Goal: Task Accomplishment & Management: Use online tool/utility

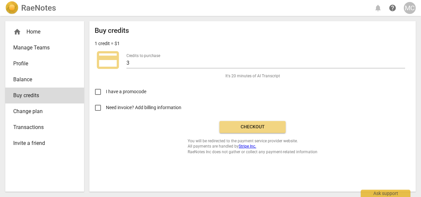
click at [253, 126] on span "Checkout" at bounding box center [253, 126] width 56 height 7
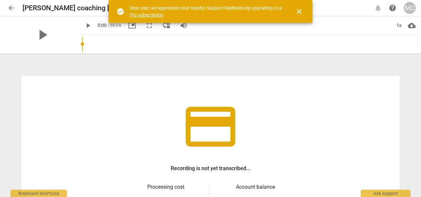
click at [417, 171] on div "credit_card Recording is not yet transcribed... Processing cost $ 5.85 Account …" at bounding box center [210, 125] width 421 height 142
click at [275, 111] on div "credit_card Recording is not yet transcribed... Processing cost $ 5.85 Account …" at bounding box center [210, 176] width 378 height 202
click at [302, 14] on span "close" at bounding box center [299, 12] width 8 height 8
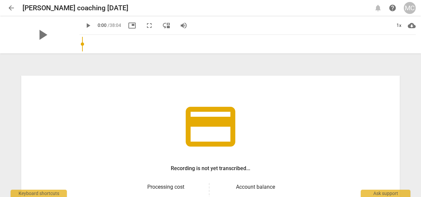
click at [261, 165] on div "credit_card Recording is not yet transcribed... Processing cost $ 5.85 Account …" at bounding box center [210, 176] width 378 height 202
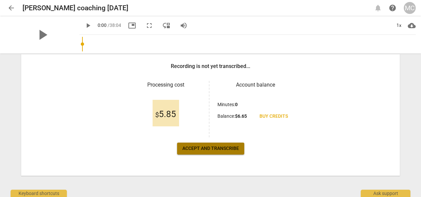
click at [214, 149] on span "Accept and transcribe" at bounding box center [210, 148] width 57 height 7
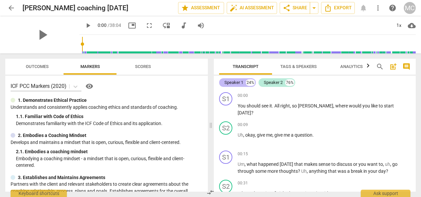
click at [235, 84] on div "Speaker 1" at bounding box center [233, 82] width 19 height 7
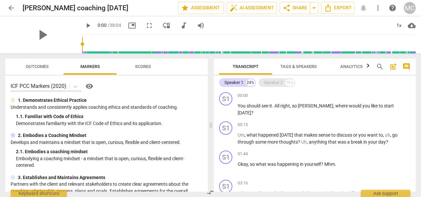
click at [267, 79] on div "Speaker 2" at bounding box center [273, 82] width 19 height 7
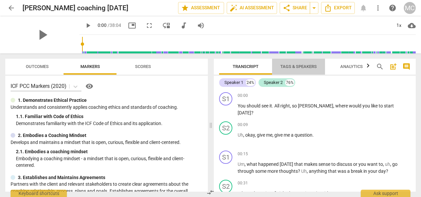
click at [290, 65] on span "Tags & Speakers" at bounding box center [298, 66] width 36 height 5
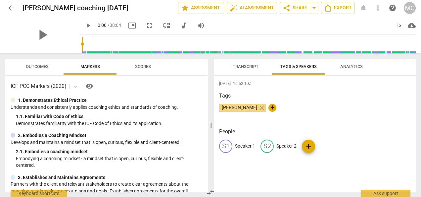
click at [244, 145] on p "Speaker 1" at bounding box center [245, 145] width 20 height 7
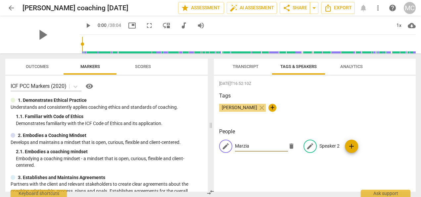
type input "Marzia"
click at [325, 144] on p "Speaker 2" at bounding box center [329, 145] width 20 height 7
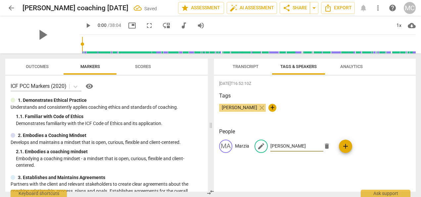
type input "[PERSON_NAME]"
click at [238, 69] on span "Transcript" at bounding box center [246, 66] width 26 height 5
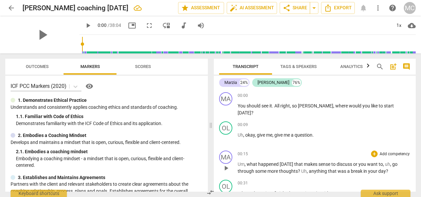
click at [341, 172] on span "was" at bounding box center [342, 170] width 10 height 5
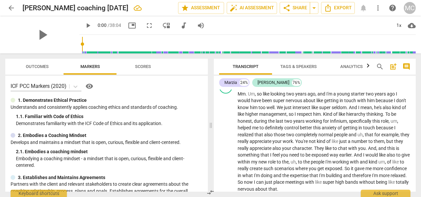
scroll to position [302, 0]
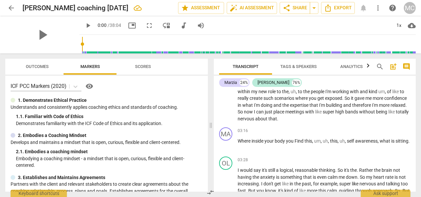
click at [363, 81] on div "Marzia 24% [PERSON_NAME] 76%" at bounding box center [314, 82] width 191 height 11
click at [354, 66] on span "Analytics" at bounding box center [351, 66] width 22 height 5
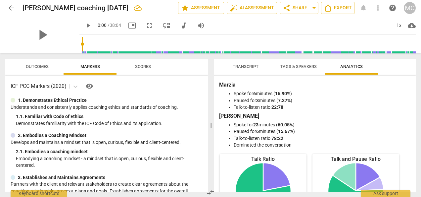
click at [307, 68] on span "Tags & Speakers" at bounding box center [298, 66] width 36 height 5
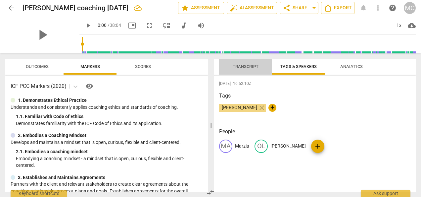
click at [241, 70] on span "Transcript" at bounding box center [246, 66] width 42 height 9
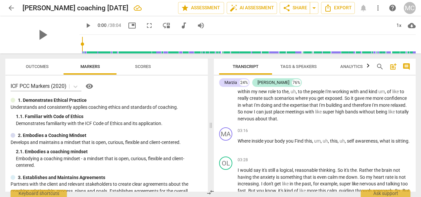
click at [411, 79] on div "Marzia 24% [PERSON_NAME] 76% MA play_arrow pause 00:00 + Add competency keyboar…" at bounding box center [315, 133] width 202 height 116
click at [415, 76] on div "Marzia 24% [PERSON_NAME] 76% MA play_arrow pause 00:00 + Add competency keyboar…" at bounding box center [315, 133] width 202 height 116
click at [390, 142] on span "what" at bounding box center [385, 140] width 12 height 5
click at [264, 173] on p "I would say it's still a logical , reasonable thinking . So it's the . Rather t…" at bounding box center [324, 183] width 173 height 34
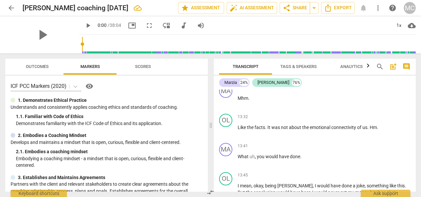
scroll to position [1183, 0]
